Goal: Check status

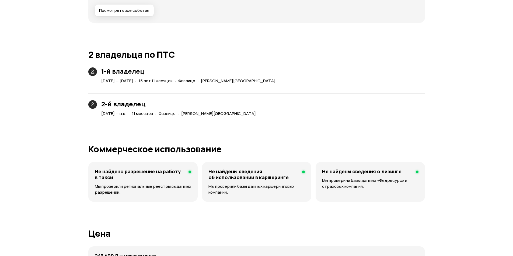
scroll to position [1001, 0]
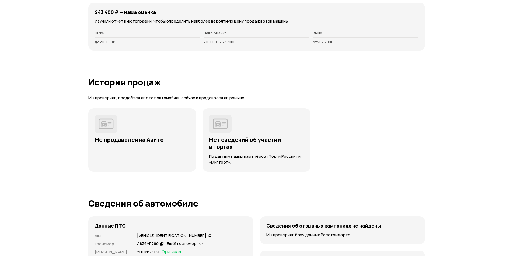
scroll to position [1353, 0]
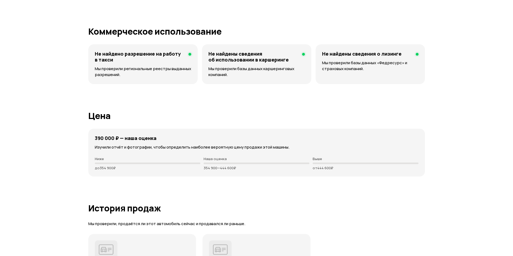
scroll to position [998, 0]
